Goal: Information Seeking & Learning: Learn about a topic

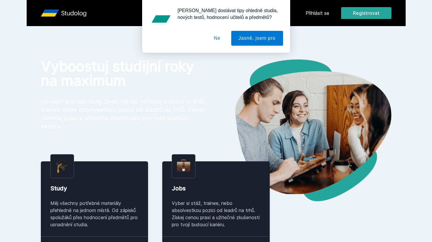
click at [323, 12] on div "[PERSON_NAME] dostávat tipy ohledně studia, nových testů, hodnocení učitelů a p…" at bounding box center [216, 26] width 432 height 53
click at [321, 13] on div "Chceš dostávat tipy ohledně studia, nových testů, hodnocení učitelů a předmětů?…" at bounding box center [216, 26] width 432 height 53
drag, startPoint x: 215, startPoint y: 39, endPoint x: 252, endPoint y: 31, distance: 37.9
click at [216, 39] on button "Ne" at bounding box center [217, 38] width 21 height 15
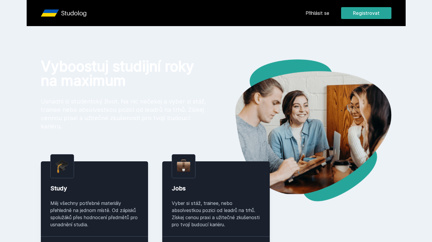
click at [302, 15] on header "Přihlásit se Registrovat" at bounding box center [216, 13] width 379 height 26
click at [309, 12] on link "Přihlásit se" at bounding box center [318, 12] width 24 height 7
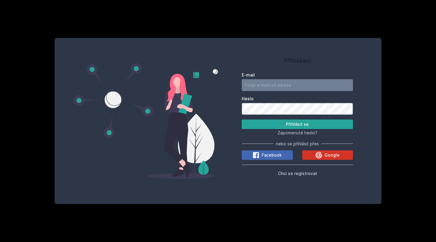
click at [336, 154] on span "Google" at bounding box center [331, 155] width 15 height 6
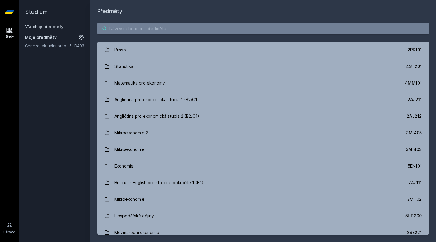
click at [126, 24] on input "search" at bounding box center [262, 29] width 331 height 12
paste input "5EN200"
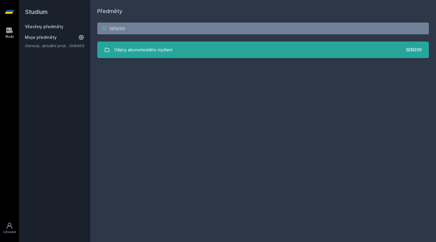
type input "5EN200"
click at [153, 44] on div "Dějiny ekonomického myšlení" at bounding box center [143, 50] width 58 height 12
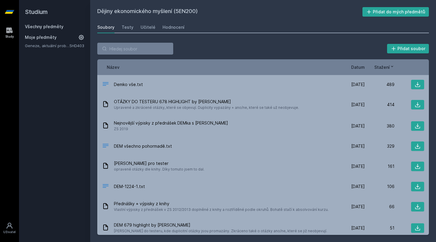
click at [353, 68] on span "Datum" at bounding box center [358, 67] width 14 height 6
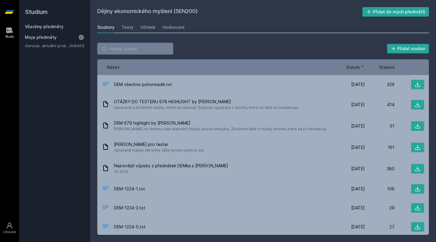
click at [353, 68] on span "Datum" at bounding box center [353, 67] width 14 height 6
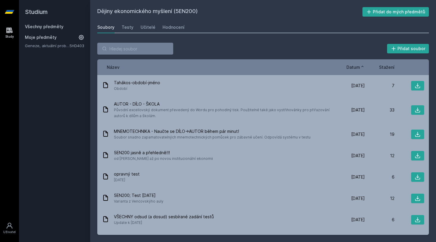
click at [353, 68] on span "Datum" at bounding box center [353, 67] width 14 height 6
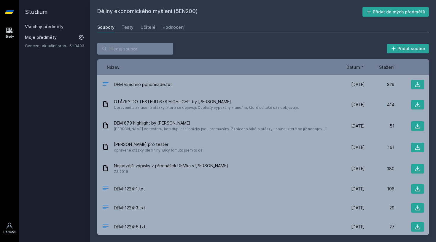
drag, startPoint x: 167, startPoint y: 27, endPoint x: 154, endPoint y: 30, distance: 13.0
click at [167, 27] on div "Hodnocení" at bounding box center [173, 27] width 22 height 6
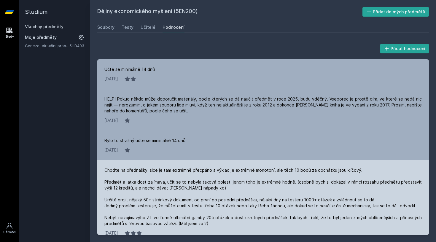
scroll to position [1, 0]
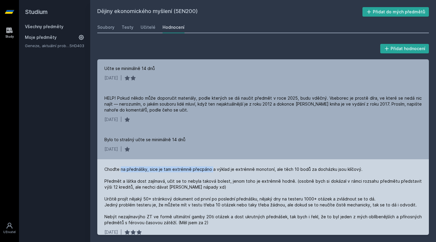
drag, startPoint x: 143, startPoint y: 167, endPoint x: 211, endPoint y: 168, distance: 67.6
click at [210, 168] on div "Choďte na přednášky, sice je tam extrémně přecpáno a výklad je extrémně monoton…" at bounding box center [262, 195] width 317 height 59
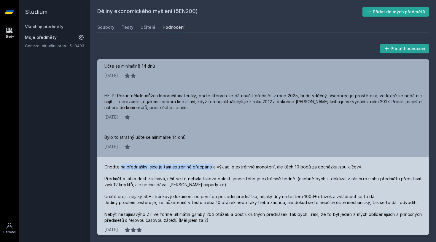
scroll to position [4, 0]
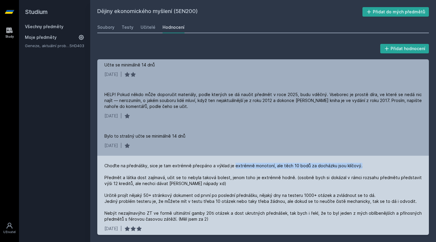
drag, startPoint x: 232, startPoint y: 166, endPoint x: 370, endPoint y: 163, distance: 137.6
click at [370, 163] on div "Choďte na přednášky, sice je tam extrémně přecpáno a výklad je extrémně monoton…" at bounding box center [262, 192] width 317 height 59
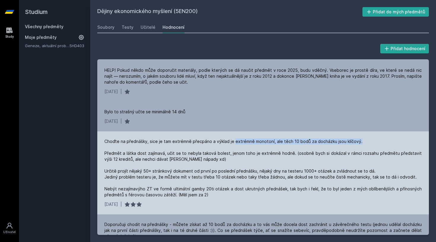
scroll to position [29, 0]
drag, startPoint x: 172, startPoint y: 153, endPoint x: 175, endPoint y: 156, distance: 4.2
click at [175, 156] on div "Choďte na přednášky, sice je tam extrémně přecpáno a výklad je extrémně monoton…" at bounding box center [262, 167] width 317 height 59
drag, startPoint x: 213, startPoint y: 153, endPoint x: 242, endPoint y: 152, distance: 28.8
click at [242, 152] on div "Choďte na přednášky, sice je tam extrémně přecpáno a výklad je extrémně monoton…" at bounding box center [262, 167] width 317 height 59
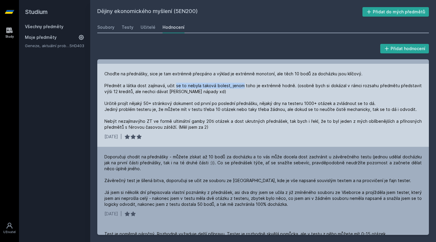
scroll to position [98, 0]
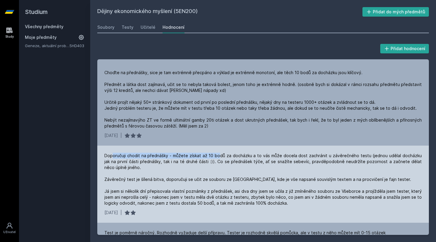
drag, startPoint x: 114, startPoint y: 155, endPoint x: 219, endPoint y: 154, distance: 105.5
click at [219, 154] on div "Doporučuji chodit na přednášky - můžete získat až 10 bodů za docházku a to vás …" at bounding box center [262, 179] width 317 height 53
drag, startPoint x: 232, startPoint y: 157, endPoint x: 284, endPoint y: 160, distance: 51.7
click at [283, 159] on div "Doporučuji chodit na přednášky - můžete získat až 10 bodů za docházku a to vás …" at bounding box center [262, 179] width 317 height 53
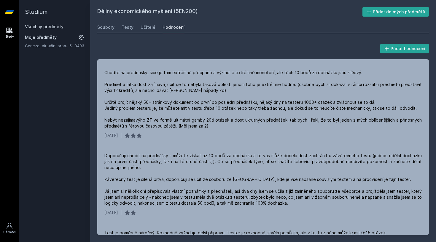
click at [265, 27] on div "Soubory Testy Učitelé Hodnocení" at bounding box center [262, 27] width 331 height 12
click at [100, 23] on link "Soubory" at bounding box center [105, 27] width 17 height 12
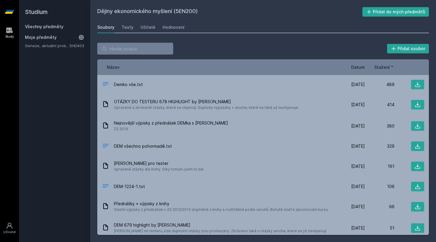
click at [379, 68] on span "Stažení" at bounding box center [381, 67] width 15 height 6
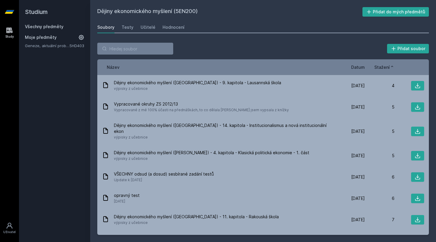
click at [379, 68] on span "Stažení" at bounding box center [381, 67] width 15 height 6
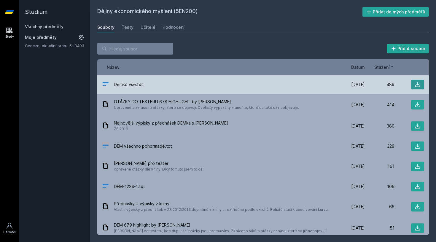
click at [414, 86] on icon at bounding box center [417, 85] width 6 height 6
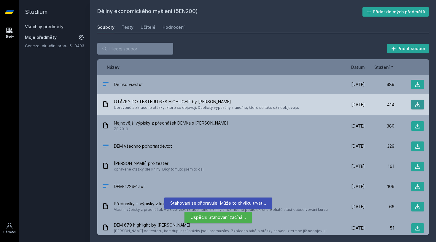
click at [415, 103] on icon at bounding box center [417, 104] width 5 height 5
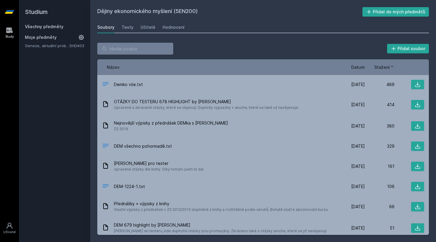
click at [265, 6] on div "Dějiny ekonomického myšlení (5EN200) Přidat do mých předmětů Soubory Testy Učit…" at bounding box center [263, 121] width 346 height 242
click at [12, 13] on icon at bounding box center [9, 12] width 9 height 4
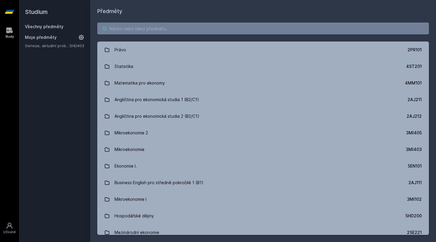
click at [165, 33] on input "search" at bounding box center [262, 29] width 331 height 12
paste input "5EN306"
click at [165, 33] on input "5EN306" at bounding box center [262, 29] width 331 height 12
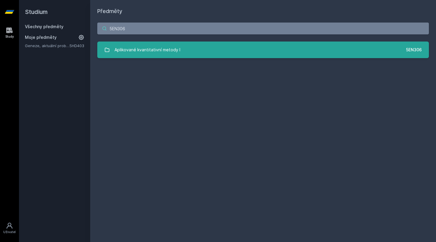
type input "5EN306"
click at [162, 49] on div "Aplikované kvantitativní metody I" at bounding box center [147, 50] width 66 height 12
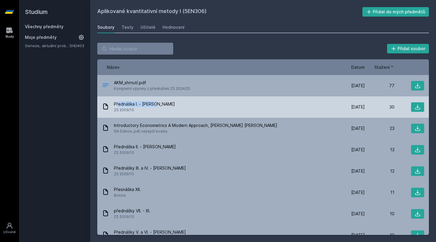
drag, startPoint x: 118, startPoint y: 104, endPoint x: 160, endPoint y: 104, distance: 41.5
click at [160, 104] on div "Přednáška I. - Bartoň ZS 2009/10" at bounding box center [218, 107] width 233 height 12
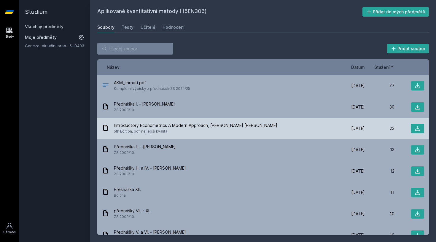
drag, startPoint x: 131, startPoint y: 128, endPoint x: 224, endPoint y: 132, distance: 93.2
click at [223, 132] on div "Introductory Econometrics A Modern Approach, Jeffrey M. Wooldridge 5th Edition,…" at bounding box center [195, 128] width 163 height 12
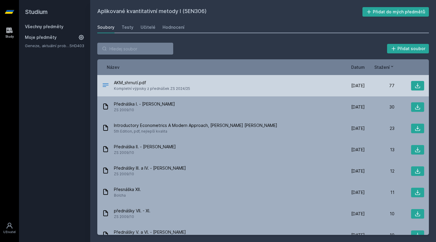
drag, startPoint x: 124, startPoint y: 90, endPoint x: 168, endPoint y: 90, distance: 43.9
click at [168, 90] on span "Kompletní výpisky z přednášek ZS 2024/25" at bounding box center [152, 89] width 76 height 6
click at [156, 93] on div "AKM_shrnutí.pdf Kompletní výpisky z přednášek ZS 2024/25 4. 1. 25 4. 1. 2025 77" at bounding box center [262, 85] width 331 height 21
click at [420, 85] on button at bounding box center [417, 85] width 13 height 9
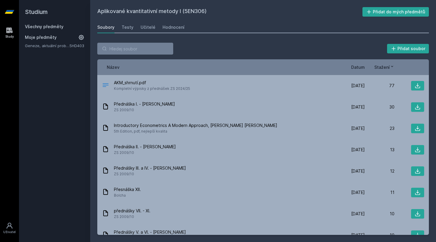
click at [238, 28] on div "Soubory Testy Učitelé Hodnocení" at bounding box center [262, 27] width 331 height 12
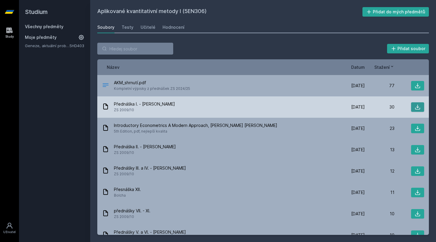
click at [414, 105] on icon at bounding box center [417, 107] width 6 height 6
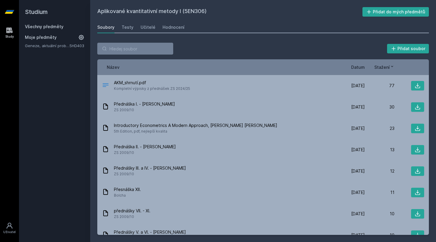
click at [262, 24] on div "Soubory Testy Učitelé Hodnocení" at bounding box center [262, 27] width 331 height 12
click at [164, 27] on div "Hodnocení" at bounding box center [173, 27] width 22 height 6
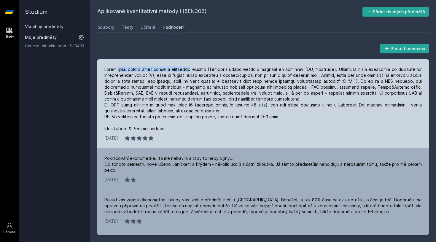
drag, startPoint x: 117, startPoint y: 69, endPoint x: 193, endPoint y: 66, distance: 75.3
click at [193, 66] on div at bounding box center [262, 98] width 317 height 65
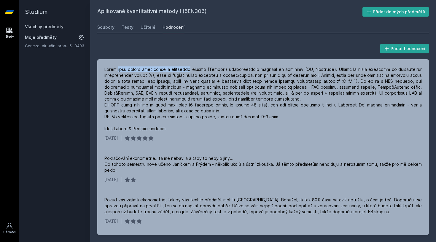
drag, startPoint x: 221, startPoint y: 66, endPoint x: 218, endPoint y: 48, distance: 18.6
click at [221, 67] on div at bounding box center [262, 98] width 317 height 65
click at [218, 48] on div "Přidat hodnocení 28. 6. 2018 | Pokračování ekonometrie...ta mě nebavila a tady …" at bounding box center [262, 139] width 331 height 192
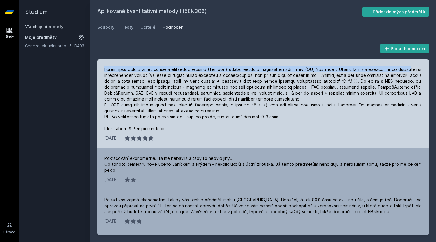
drag, startPoint x: 336, startPoint y: 66, endPoint x: 407, endPoint y: 68, distance: 71.5
click at [406, 68] on div "28. 6. 2018 |" at bounding box center [262, 103] width 331 height 89
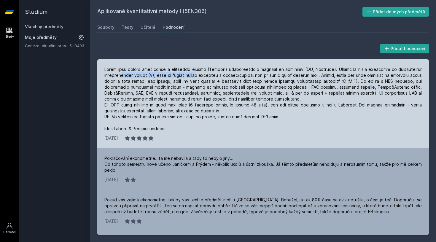
drag, startPoint x: 142, startPoint y: 74, endPoint x: 200, endPoint y: 75, distance: 58.7
click at [200, 75] on div at bounding box center [262, 98] width 317 height 65
drag, startPoint x: 222, startPoint y: 74, endPoint x: 261, endPoint y: 74, distance: 38.8
click at [261, 74] on div at bounding box center [262, 98] width 317 height 65
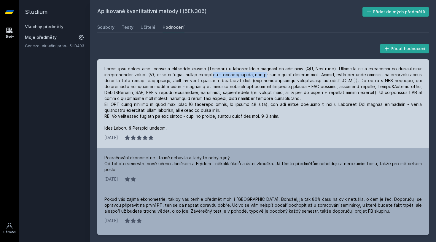
scroll to position [0, 0]
drag, startPoint x: 272, startPoint y: 75, endPoint x: 315, endPoint y: 74, distance: 42.7
click at [315, 74] on div at bounding box center [262, 98] width 317 height 65
drag, startPoint x: 340, startPoint y: 74, endPoint x: 415, endPoint y: 75, distance: 75.3
click at [415, 75] on div at bounding box center [262, 98] width 317 height 65
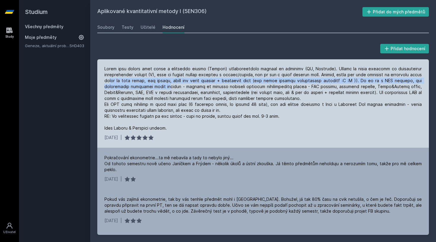
drag, startPoint x: 123, startPoint y: 81, endPoint x: 168, endPoint y: 83, distance: 45.4
click at [168, 83] on div at bounding box center [262, 98] width 317 height 65
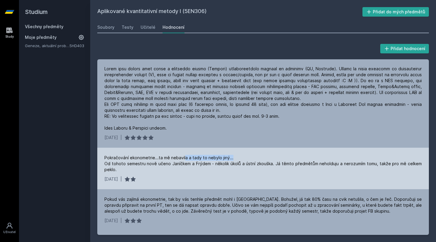
drag, startPoint x: 186, startPoint y: 155, endPoint x: 254, endPoint y: 157, distance: 68.5
click at [254, 157] on div "Pokračování ekonometrie...ta mě nebavila a tady to nebylo jiný... Od tohoto sem…" at bounding box center [262, 164] width 317 height 18
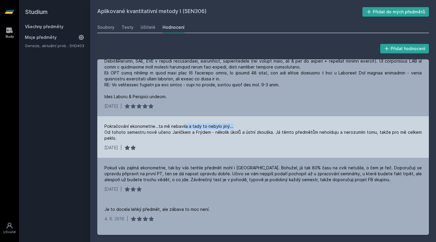
scroll to position [36, 0]
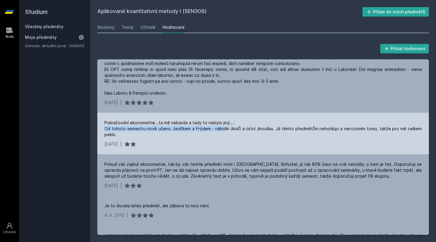
drag, startPoint x: 225, startPoint y: 130, endPoint x: 363, endPoint y: 122, distance: 138.0
click at [363, 122] on div "Pokračování ekonometrie...ta mě nebavila a tady to nebylo jiný... Od tohoto sem…" at bounding box center [262, 129] width 317 height 18
click at [312, 132] on div "Pokračování ekonometrie...ta mě nebavila a tady to nebylo jiný... Od tohoto sem…" at bounding box center [262, 129] width 317 height 18
drag, startPoint x: 248, startPoint y: 128, endPoint x: 258, endPoint y: 129, distance: 10.4
click at [258, 129] on div "Pokračování ekonometrie...ta mě nebavila a tady to nebylo jiný... Od tohoto sem…" at bounding box center [262, 129] width 317 height 18
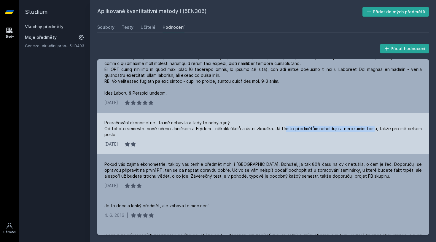
drag, startPoint x: 302, startPoint y: 128, endPoint x: 371, endPoint y: 127, distance: 68.8
click at [371, 127] on div "Pokračování ekonometrie...ta mě nebavila a tady to nebylo jiný... Od tohoto sem…" at bounding box center [262, 129] width 317 height 18
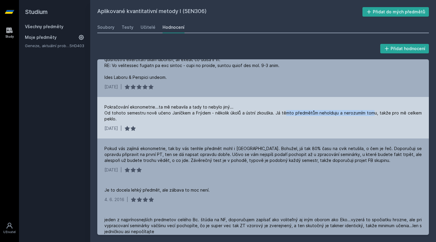
scroll to position [56, 0]
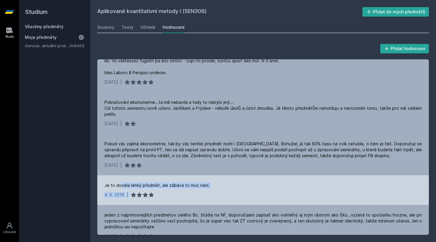
drag, startPoint x: 127, startPoint y: 186, endPoint x: 224, endPoint y: 193, distance: 97.7
click at [224, 193] on div "Je to docela lehký předmět, ale zábava to moc není. 4. 6. 2016 |" at bounding box center [262, 190] width 331 height 30
click at [224, 193] on div "4. 6. 2016 |" at bounding box center [262, 195] width 317 height 6
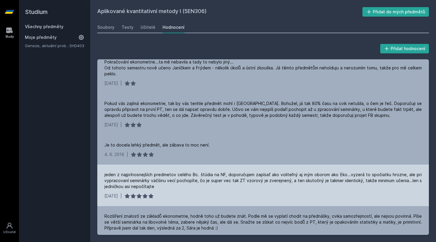
scroll to position [97, 0]
drag, startPoint x: 140, startPoint y: 174, endPoint x: 175, endPoint y: 175, distance: 35.9
click at [175, 175] on div "jeden z najprínosnejších predmetov celého Bc. štúdia na NF, doporučujem zapísať…" at bounding box center [262, 180] width 317 height 18
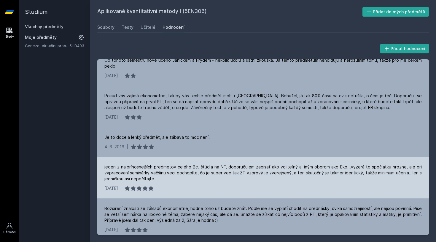
scroll to position [106, 0]
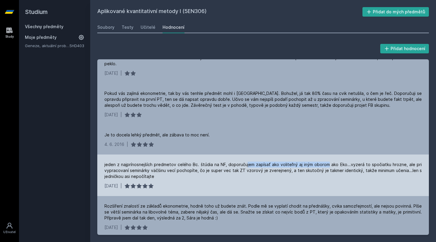
drag, startPoint x: 246, startPoint y: 164, endPoint x: 327, endPoint y: 166, distance: 81.2
click at [327, 165] on div "jeden z najprínosnejších predmetov celého Bc. štúdia na NF, doporučujem zapísať…" at bounding box center [262, 171] width 317 height 18
drag, startPoint x: 339, startPoint y: 165, endPoint x: 419, endPoint y: 164, distance: 80.3
click at [419, 164] on div "jeden z najprínosnejších predmetov celého Bc. štúdia na NF, doporučujem zapísať…" at bounding box center [262, 174] width 331 height 41
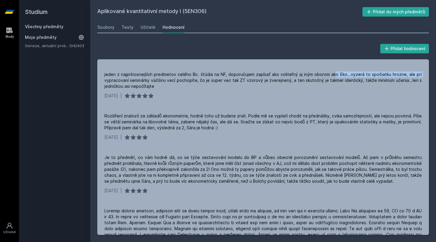
scroll to position [197, 0]
click at [4, 9] on link at bounding box center [9, 12] width 19 height 24
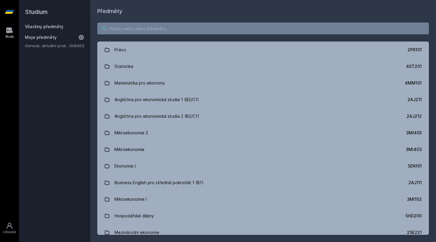
click at [150, 34] on input "search" at bounding box center [262, 29] width 331 height 12
paste input "5HP200"
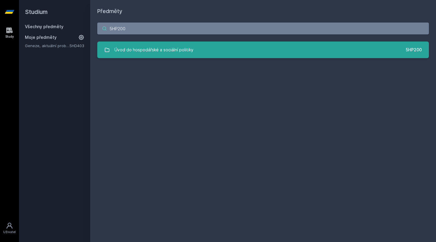
type input "5HP200"
click at [142, 44] on link "Úvod do hospodářské a sociální politiky 5HP200" at bounding box center [262, 49] width 331 height 17
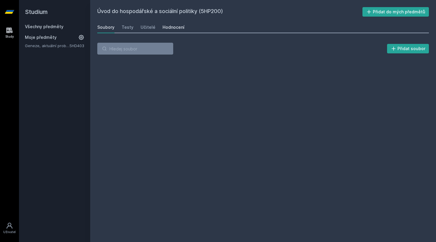
click at [178, 28] on div "Hodnocení" at bounding box center [173, 27] width 22 height 6
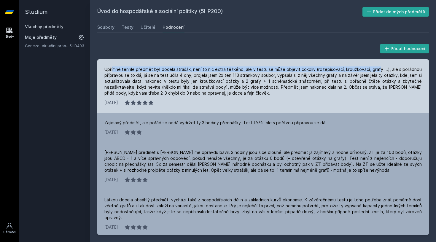
drag, startPoint x: 114, startPoint y: 69, endPoint x: 378, endPoint y: 68, distance: 263.5
click at [377, 68] on div "Upřímně tenhle předmět byl docela strašák, není to nic extra těžkého, ale v tes…" at bounding box center [262, 81] width 317 height 30
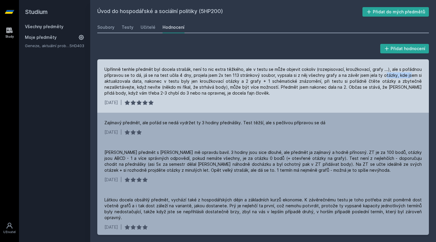
drag, startPoint x: 395, startPoint y: 74, endPoint x: 408, endPoint y: 74, distance: 13.1
click at [408, 74] on div "Upřímně tenhle předmět byl docela strašák, není to nic extra těžkého, ale v tes…" at bounding box center [262, 81] width 317 height 30
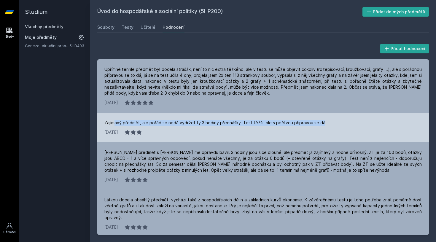
drag, startPoint x: 119, startPoint y: 120, endPoint x: 333, endPoint y: 124, distance: 214.6
click at [333, 124] on div "Zajímavý předmět, ale pořád se nedá vydržet ty 3 hodiny přednášky. Test těžší, …" at bounding box center [262, 123] width 317 height 6
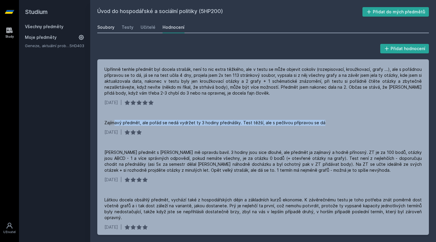
click at [104, 31] on link "Soubory" at bounding box center [105, 27] width 17 height 12
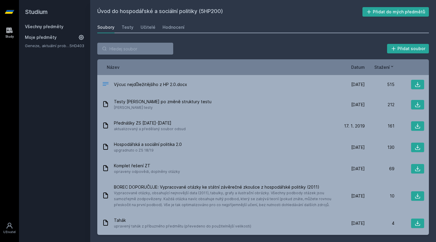
click at [365, 68] on div "Stažení" at bounding box center [380, 67] width 30 height 6
click at [364, 68] on span "Datum" at bounding box center [358, 67] width 14 height 6
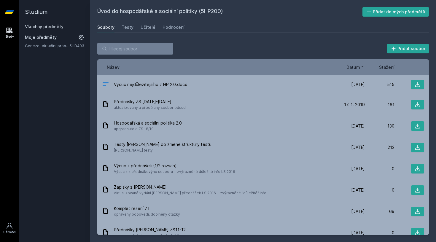
click at [364, 68] on icon at bounding box center [362, 66] width 5 height 5
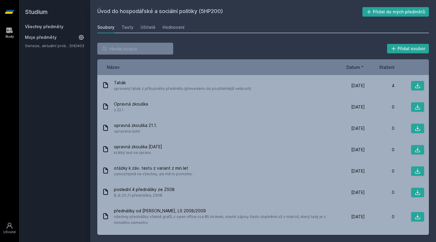
click at [364, 68] on icon at bounding box center [362, 66] width 5 height 5
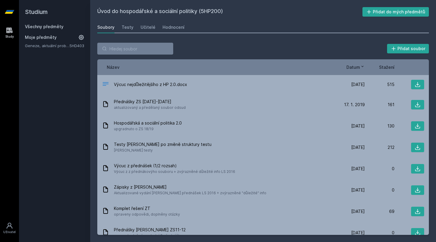
click at [9, 10] on icon at bounding box center [9, 12] width 9 height 4
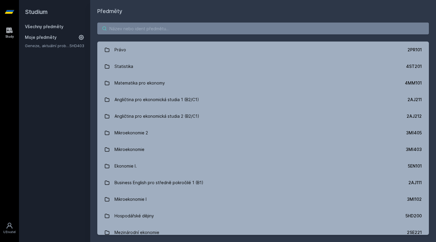
click at [148, 28] on input "search" at bounding box center [262, 29] width 331 height 12
paste input "4EK214"
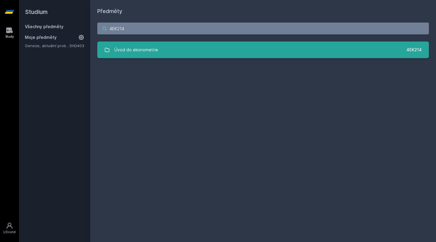
type input "4EK214"
click at [142, 45] on div "Úvod do ekonometrie" at bounding box center [136, 50] width 44 height 12
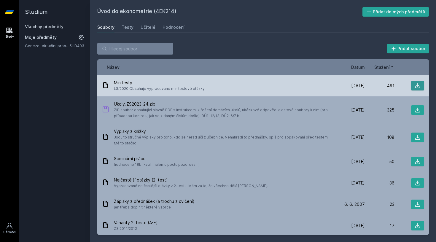
click at [415, 86] on icon at bounding box center [417, 85] width 5 height 5
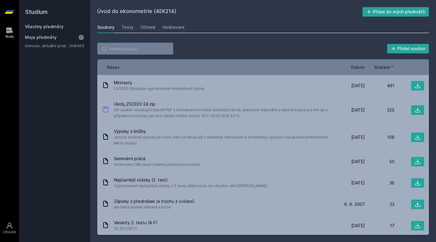
click at [236, 40] on div "Přidat soubor Řazení: Název Datum Stažení Název Datum Stažení Minitesty LS/2020…" at bounding box center [263, 139] width 346 height 206
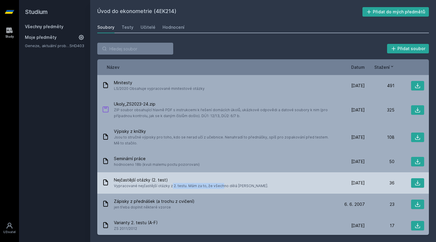
drag, startPoint x: 161, startPoint y: 186, endPoint x: 195, endPoint y: 185, distance: 33.8
click at [195, 185] on span "Vypracované nejčastější otázky z 2. testu. Mám za to, že všechno dělá Hušek." at bounding box center [191, 186] width 154 height 6
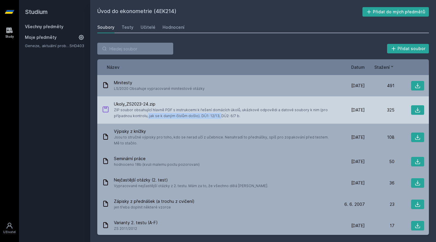
drag, startPoint x: 120, startPoint y: 113, endPoint x: 197, endPoint y: 114, distance: 76.5
click at [194, 115] on span "ZIP soubor obsahující hlavně PDF s instrukcemi k řešení domácích úkolů, ukázkov…" at bounding box center [223, 113] width 219 height 12
drag, startPoint x: 213, startPoint y: 108, endPoint x: 303, endPoint y: 107, distance: 89.5
click at [299, 106] on div "Ukoly_ZS2023-24.zip ZIP soubor obsahující hlavně PDF s instrukcemi k řešení dom…" at bounding box center [223, 110] width 219 height 18
click at [414, 107] on icon at bounding box center [417, 110] width 6 height 6
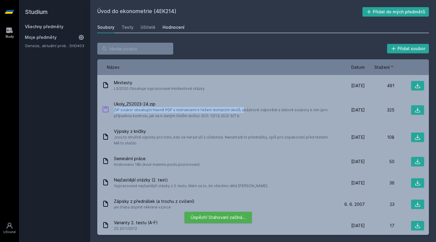
click at [169, 26] on div "Hodnocení" at bounding box center [173, 27] width 22 height 6
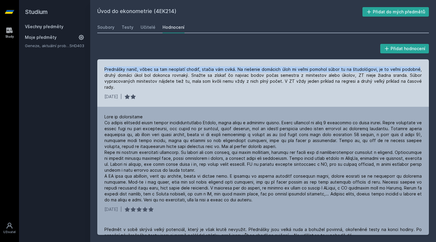
drag, startPoint x: 110, startPoint y: 67, endPoint x: 418, endPoint y: 69, distance: 307.6
click at [418, 69] on div "Prednášky nanič, vôbec sa tam neoplatí chodiť, stačia vám cviká. Na riešenie do…" at bounding box center [262, 78] width 317 height 24
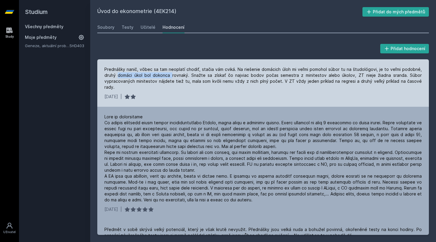
drag, startPoint x: 127, startPoint y: 75, endPoint x: 172, endPoint y: 73, distance: 45.1
click at [172, 73] on div "Prednášky nanič, vôbec sa tam neoplatí chodiť, stačia vám cviká. Na riešenie do…" at bounding box center [262, 78] width 317 height 24
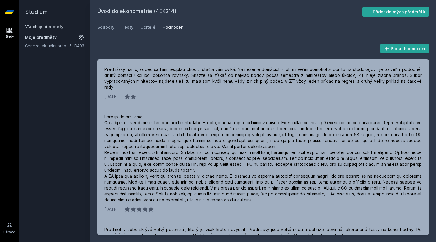
click at [163, 10] on h2 "Úvod do ekonometrie (4EK214)" at bounding box center [229, 11] width 265 height 9
copy h2 "4EK214"
click at [10, 12] on icon at bounding box center [9, 12] width 9 height 4
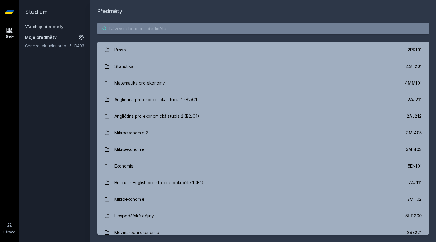
click at [132, 28] on input "search" at bounding box center [262, 29] width 331 height 12
paste input "5EN305"
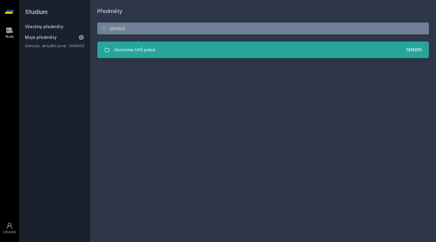
type input "5EN305"
click at [135, 43] on link "Ekonomie trhů práce 5EN305" at bounding box center [262, 49] width 331 height 17
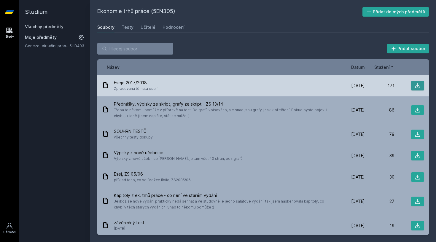
click at [417, 85] on icon at bounding box center [417, 86] width 6 height 6
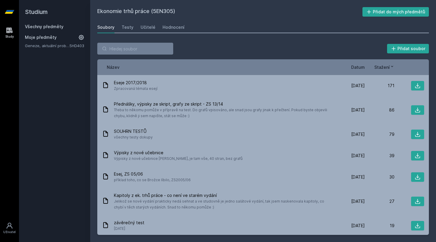
click at [52, 127] on div "Studium Všechny předměty Moje předměty Geneze, aktuální problémy a budoucnost E…" at bounding box center [54, 121] width 71 height 242
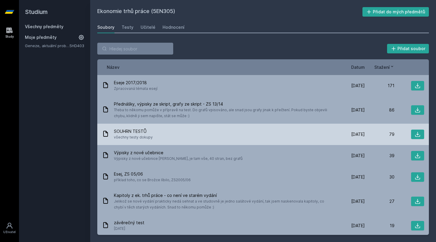
click at [411, 135] on button at bounding box center [417, 134] width 13 height 9
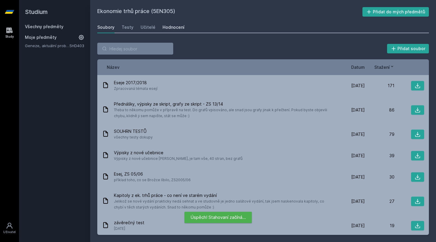
drag, startPoint x: 180, startPoint y: 33, endPoint x: 163, endPoint y: 23, distance: 20.1
click at [180, 33] on div "Ekonomie trhů práce (5EN305) Přidat do mých předmětů Soubory Testy Učitelé Hodn…" at bounding box center [262, 121] width 331 height 228
click at [164, 23] on link "Hodnocení" at bounding box center [173, 27] width 22 height 12
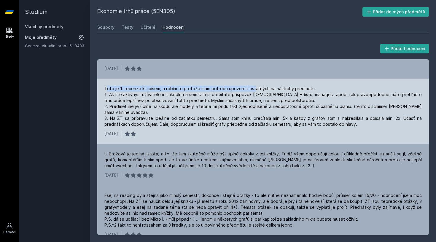
scroll to position [5, 0]
drag, startPoint x: 108, startPoint y: 90, endPoint x: 314, endPoint y: 86, distance: 206.3
click at [314, 86] on div "Toto je 1. recenze kt. píšem, a robím to pretože mám potrebu upozorniť ostatnýc…" at bounding box center [262, 105] width 317 height 41
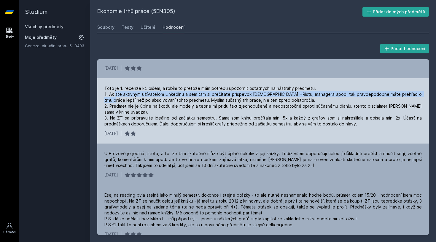
drag, startPoint x: 125, startPoint y: 94, endPoint x: 420, endPoint y: 91, distance: 294.6
click at [420, 91] on div "Toto je 1. recenze kt. píšem, a robím to pretože mám potrebu upozorniť ostatnýc…" at bounding box center [262, 110] width 331 height 65
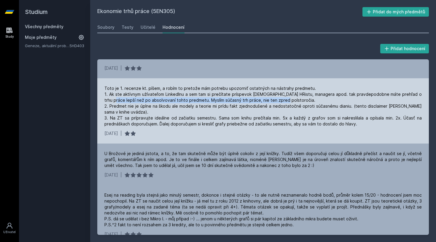
drag, startPoint x: 111, startPoint y: 100, endPoint x: 275, endPoint y: 98, distance: 164.2
click at [275, 98] on div "Toto je 1. recenze kt. píšem, a robím to pretože mám potrebu upozorniť ostatnýc…" at bounding box center [262, 110] width 331 height 65
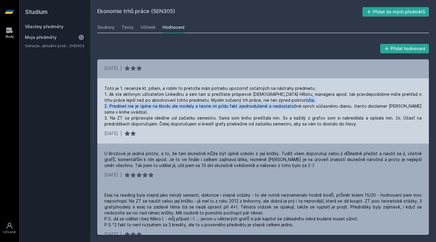
drag, startPoint x: 113, startPoint y: 107, endPoint x: 316, endPoint y: 105, distance: 203.0
click at [316, 105] on div "Toto je 1. recenze kt. píšem, a robím to pretože mám potrebu upozorniť ostatnýc…" at bounding box center [262, 105] width 317 height 41
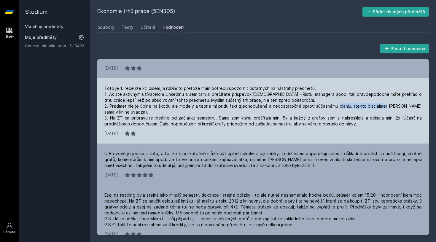
drag, startPoint x: 387, startPoint y: 106, endPoint x: 410, endPoint y: 106, distance: 22.5
click at [410, 106] on div "Toto je 1. recenze kt. píšem, a robím to pretože mám potrebu upozorniť ostatnýc…" at bounding box center [262, 105] width 317 height 41
drag, startPoint x: 131, startPoint y: 111, endPoint x: 144, endPoint y: 111, distance: 12.7
click at [144, 111] on div "Toto je 1. recenze kt. píšem, a robím to pretože mám potrebu upozorniť ostatnýc…" at bounding box center [262, 105] width 317 height 41
click at [141, 115] on div "Toto je 1. recenze kt. píšem, a robím to pretože mám potrebu upozorniť ostatnýc…" at bounding box center [262, 105] width 317 height 41
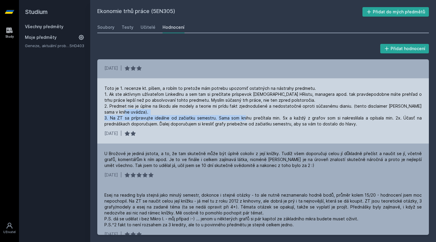
drag, startPoint x: 112, startPoint y: 117, endPoint x: 278, endPoint y: 117, distance: 166.0
click at [278, 117] on div "Toto je 1. recenze kt. píšem, a robím to pretože mám potrebu upozorniť ostatnýc…" at bounding box center [262, 105] width 317 height 41
drag, startPoint x: 152, startPoint y: 122, endPoint x: 255, endPoint y: 122, distance: 102.8
click at [255, 122] on div "Toto je 1. recenze kt. píšem, a robím to pretože mám potrebu upozorniť ostatnýc…" at bounding box center [262, 105] width 317 height 41
click at [258, 122] on div "Toto je 1. recenze kt. píšem, a robím to pretože mám potrebu upozorniť ostatnýc…" at bounding box center [262, 105] width 317 height 41
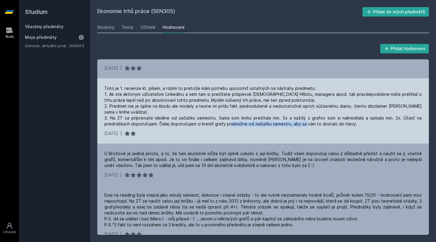
drag, startPoint x: 266, startPoint y: 122, endPoint x: 339, endPoint y: 122, distance: 73.2
click at [339, 122] on div "Toto je 1. recenze kt. píšem, a robím to pretože mám potrebu upozorniť ostatnýc…" at bounding box center [262, 105] width 317 height 41
drag, startPoint x: 333, startPoint y: 122, endPoint x: 339, endPoint y: 122, distance: 6.2
click at [339, 122] on div "Toto je 1. recenze kt. píšem, a robím to pretože mám potrebu upozorniť ostatnýc…" at bounding box center [262, 105] width 317 height 41
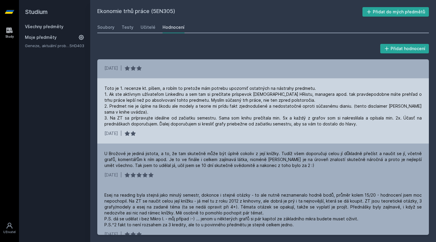
click at [339, 122] on div "Toto je 1. recenze kt. píšem, a robím to pretože mám potrebu upozorniť ostatnýc…" at bounding box center [262, 105] width 317 height 41
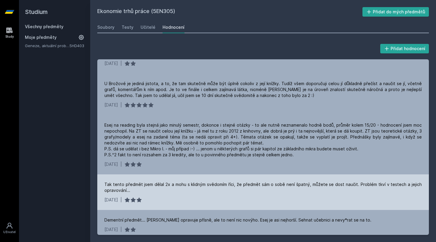
scroll to position [73, 0]
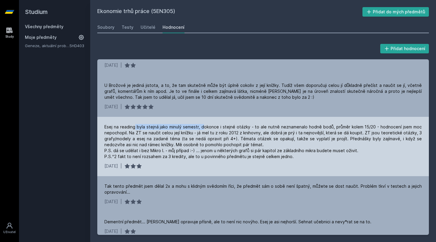
drag, startPoint x: 136, startPoint y: 127, endPoint x: 203, endPoint y: 127, distance: 66.7
click at [203, 127] on div "Esej na reading byla stejná jako minulý semestr, dokonce i stejné otázky - to a…" at bounding box center [262, 142] width 317 height 36
drag, startPoint x: 215, startPoint y: 126, endPoint x: 317, endPoint y: 128, distance: 101.7
click at [317, 128] on div "Esej na reading byla stejná jako minulý semestr, dokonce i stejné otázky - to a…" at bounding box center [262, 142] width 317 height 36
drag, startPoint x: 339, startPoint y: 127, endPoint x: 386, endPoint y: 126, distance: 46.8
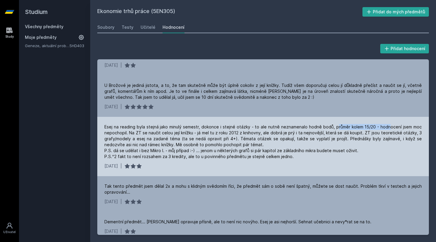
click at [386, 126] on div "Esej na reading byla stejná jako minulý semestr, dokonce i stejné otázky - to a…" at bounding box center [262, 142] width 317 height 36
drag, startPoint x: 398, startPoint y: 125, endPoint x: 413, endPoint y: 125, distance: 14.5
click at [413, 125] on div "Esej na reading byla stejná jako minulý semestr, dokonce i stejné otázky - to a…" at bounding box center [262, 142] width 317 height 36
drag, startPoint x: 124, startPoint y: 129, endPoint x: 221, endPoint y: 132, distance: 96.4
click at [221, 132] on div "Esej na reading byla stejná jako minulý semestr, dokonce i stejné otázky - to a…" at bounding box center [262, 142] width 317 height 36
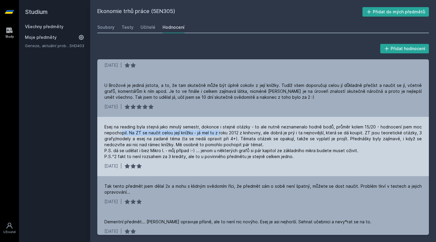
scroll to position [105, 0]
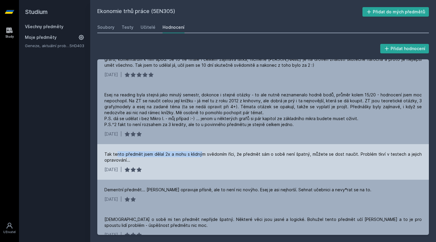
drag, startPoint x: 118, startPoint y: 154, endPoint x: 203, endPoint y: 153, distance: 85.4
click at [203, 153] on div "Tak tento předmět jsem dělal 2x a mohu s klidným svědomím říci, že předmět sám …" at bounding box center [262, 157] width 317 height 12
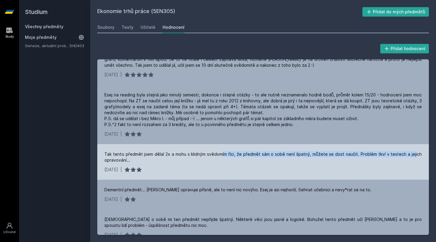
drag, startPoint x: 223, startPoint y: 153, endPoint x: 414, endPoint y: 152, distance: 191.2
click at [414, 152] on div "Tak tento předmět jsem dělal 2x a mohu s klidným svědomím říci, že předmět sám …" at bounding box center [262, 157] width 317 height 12
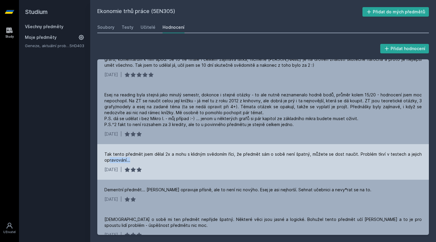
drag, startPoint x: 114, startPoint y: 160, endPoint x: 133, endPoint y: 160, distance: 18.7
click at [133, 160] on div "Tak tento předmět jsem dělal 2x a mohu s klidným svědomím říci, že předmět sám …" at bounding box center [262, 157] width 317 height 12
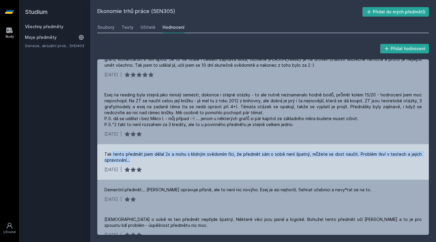
drag, startPoint x: 133, startPoint y: 160, endPoint x: 111, endPoint y: 156, distance: 22.2
click at [111, 156] on div "Tak tento předmět jsem dělal 2x a mohu s klidným svědomím říci, že předmět sám …" at bounding box center [262, 157] width 317 height 12
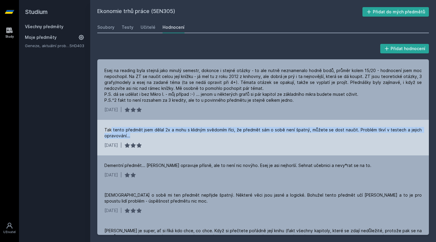
scroll to position [132, 0]
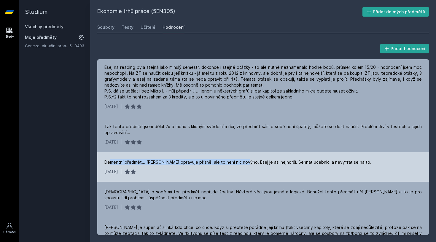
drag, startPoint x: 116, startPoint y: 160, endPoint x: 242, endPoint y: 160, distance: 126.3
click at [242, 160] on div "Dementní předmět... Brožka opravuje přísně, ale to není nic novýho. Esej je asi…" at bounding box center [237, 162] width 267 height 6
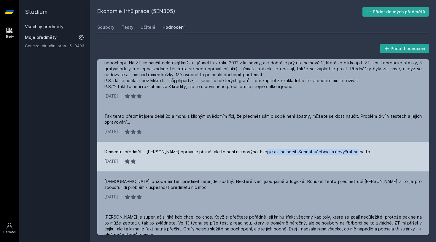
drag, startPoint x: 256, startPoint y: 152, endPoint x: 359, endPoint y: 151, distance: 102.9
click at [360, 151] on div "Dementní předmět... Brožka opravuje přísně, ale to není nic novýho. Esej je asi…" at bounding box center [262, 152] width 317 height 6
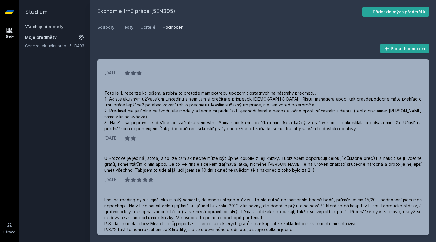
scroll to position [0, 0]
click at [107, 24] on link "Soubory" at bounding box center [105, 27] width 17 height 12
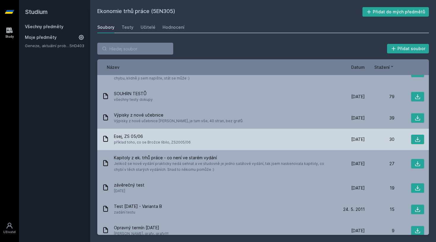
scroll to position [38, 0]
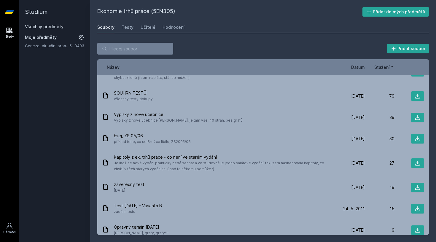
click at [3, 10] on link at bounding box center [9, 12] width 19 height 24
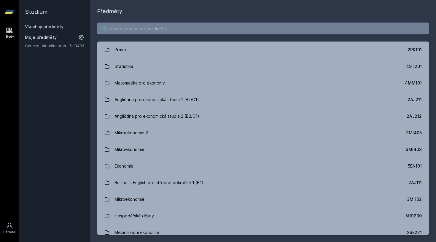
click at [139, 32] on input "search" at bounding box center [262, 29] width 331 height 12
paste input "2SE212"
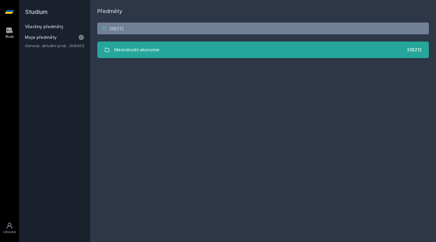
type input "2SE212"
click at [137, 48] on div "Mezinárodní ekonomie" at bounding box center [136, 50] width 45 height 12
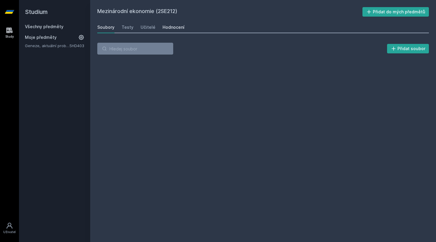
click at [165, 30] on link "Hodnocení" at bounding box center [173, 27] width 22 height 12
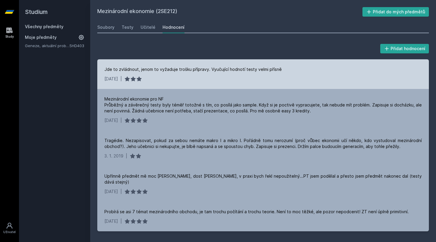
drag, startPoint x: 110, startPoint y: 71, endPoint x: 281, endPoint y: 68, distance: 170.7
click at [281, 68] on div "Jde to zvládnout, jenom to vyžaduje trošku přípravy. Vyučující hodnotí testy ve…" at bounding box center [262, 69] width 317 height 6
drag, startPoint x: 281, startPoint y: 68, endPoint x: 229, endPoint y: 69, distance: 52.5
click at [229, 69] on div "Jde to zvládnout, jenom to vyžaduje trošku přípravy. Vyučující hodnotí testy ve…" at bounding box center [262, 69] width 317 height 6
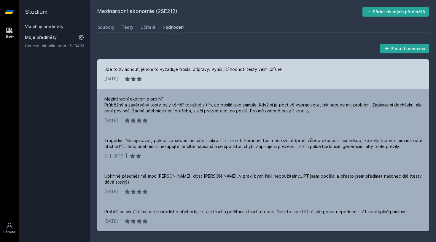
click at [229, 69] on div "Jde to zvládnout, jenom to vyžaduje trošku přípravy. Vyučující hodnotí testy ve…" at bounding box center [192, 69] width 177 height 6
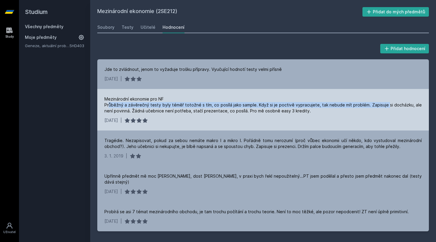
drag, startPoint x: 111, startPoint y: 106, endPoint x: 389, endPoint y: 103, distance: 277.4
click at [389, 103] on div "Mezinárodní ekonomie pro NF Průběžný a závěrečný testy byly téměř totožné s tím…" at bounding box center [262, 105] width 317 height 18
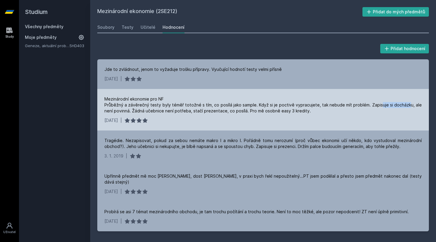
drag, startPoint x: 410, startPoint y: 106, endPoint x: 381, endPoint y: 107, distance: 29.6
click at [381, 107] on div "Mezinárodní ekonomie pro NF Průběžný a závěrečný testy byly téměř totožné s tím…" at bounding box center [262, 105] width 317 height 18
drag, startPoint x: 112, startPoint y: 112, endPoint x: 190, endPoint y: 108, distance: 78.6
click at [190, 108] on div "Mezinárodní ekonomie pro NF Průběžný a závěrečný testy byly téměř totožné s tím…" at bounding box center [262, 105] width 317 height 18
drag, startPoint x: 197, startPoint y: 111, endPoint x: 289, endPoint y: 108, distance: 91.9
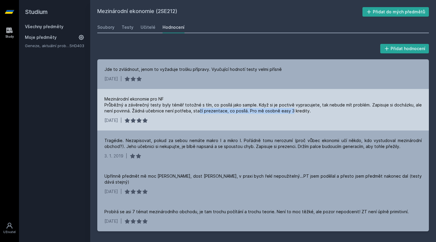
click at [289, 108] on div "Mezinárodní ekonomie pro NF Průběžný a závěrečný testy byly téměř totožné s tím…" at bounding box center [262, 105] width 317 height 18
click at [278, 110] on div "Mezinárodní ekonomie pro NF Průběžný a závěrečný testy byly téměř totožné s tím…" at bounding box center [262, 105] width 317 height 18
drag, startPoint x: 246, startPoint y: 111, endPoint x: 308, endPoint y: 110, distance: 62.5
click at [308, 110] on div "Mezinárodní ekonomie pro NF Průběžný a závěrečný testy byly téměř totožné s tím…" at bounding box center [262, 105] width 317 height 18
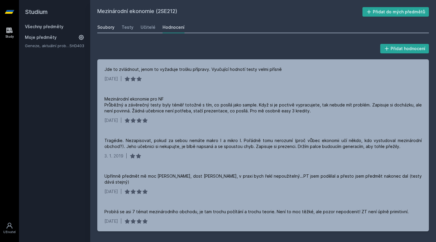
click at [107, 29] on div "Soubory" at bounding box center [105, 27] width 17 height 6
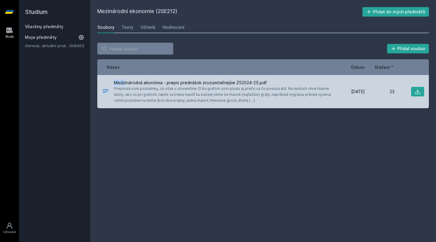
drag, startPoint x: 126, startPoint y: 83, endPoint x: 222, endPoint y: 79, distance: 95.5
click at [222, 79] on div "Medzinárodná ekonómia - prepis prednášok zrozumiteľnejšie ZS2024-25.pdf Prepísa…" at bounding box center [262, 91] width 331 height 33
click at [217, 84] on span "Medzinárodná ekonómia - prepis prednášok zrozumiteľnejšie ZS2024-25.pdf" at bounding box center [223, 83] width 219 height 6
click at [412, 91] on button at bounding box center [417, 91] width 13 height 9
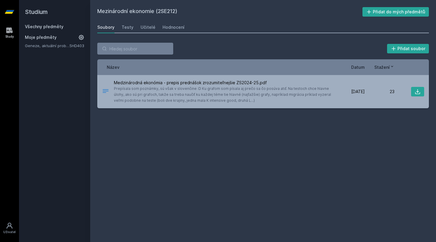
click at [6, 12] on icon at bounding box center [9, 12] width 9 height 24
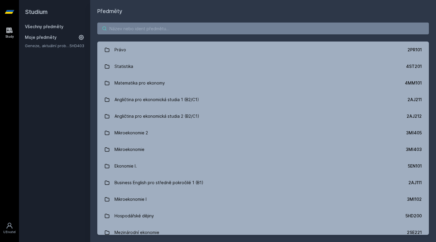
click at [135, 29] on input "search" at bounding box center [262, 29] width 331 height 12
paste input "5EN254"
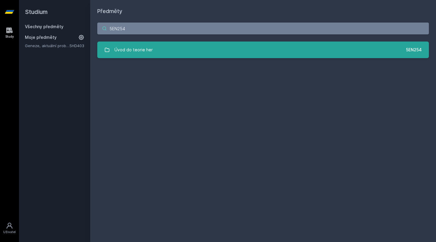
type input "5EN254"
click at [145, 51] on div "Úvod do teorie her" at bounding box center [133, 50] width 38 height 12
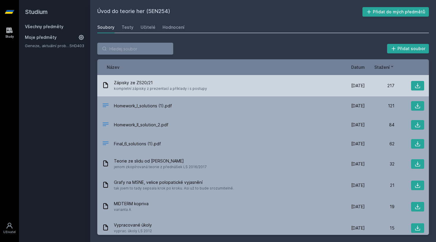
drag, startPoint x: 122, startPoint y: 88, endPoint x: 198, endPoint y: 91, distance: 75.9
click at [198, 91] on span "kompletní zápisky z prezentací a příklady i s postupy" at bounding box center [160, 89] width 93 height 6
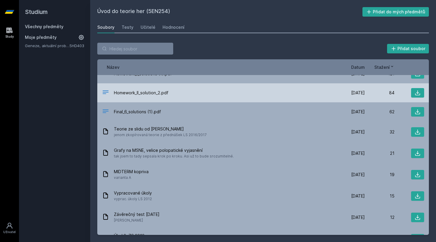
scroll to position [49, 0]
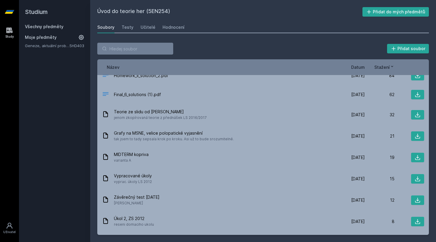
click at [174, 37] on div "Přidat soubor Řazení: Název Datum Stažení Název Datum Stažení Zápisky ze ZS20/2…" at bounding box center [263, 139] width 346 height 206
click at [174, 30] on div "Hodnocení" at bounding box center [173, 27] width 22 height 6
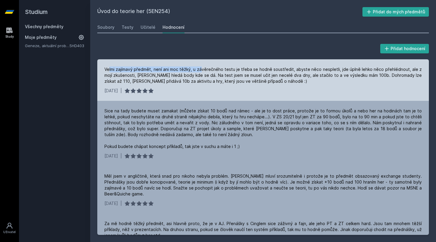
drag, startPoint x: 120, startPoint y: 69, endPoint x: 201, endPoint y: 68, distance: 80.9
click at [202, 69] on div "Velmi zajímavý předmět, není ani moc těžký, u závěrečného testu je třeba se hod…" at bounding box center [262, 75] width 317 height 18
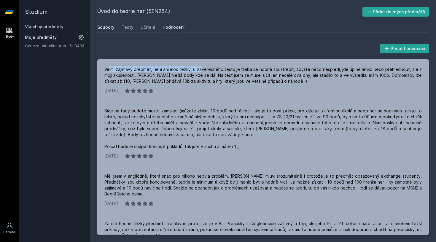
click at [98, 27] on div "Soubory" at bounding box center [105, 27] width 17 height 6
